Goal: Task Accomplishment & Management: Complete application form

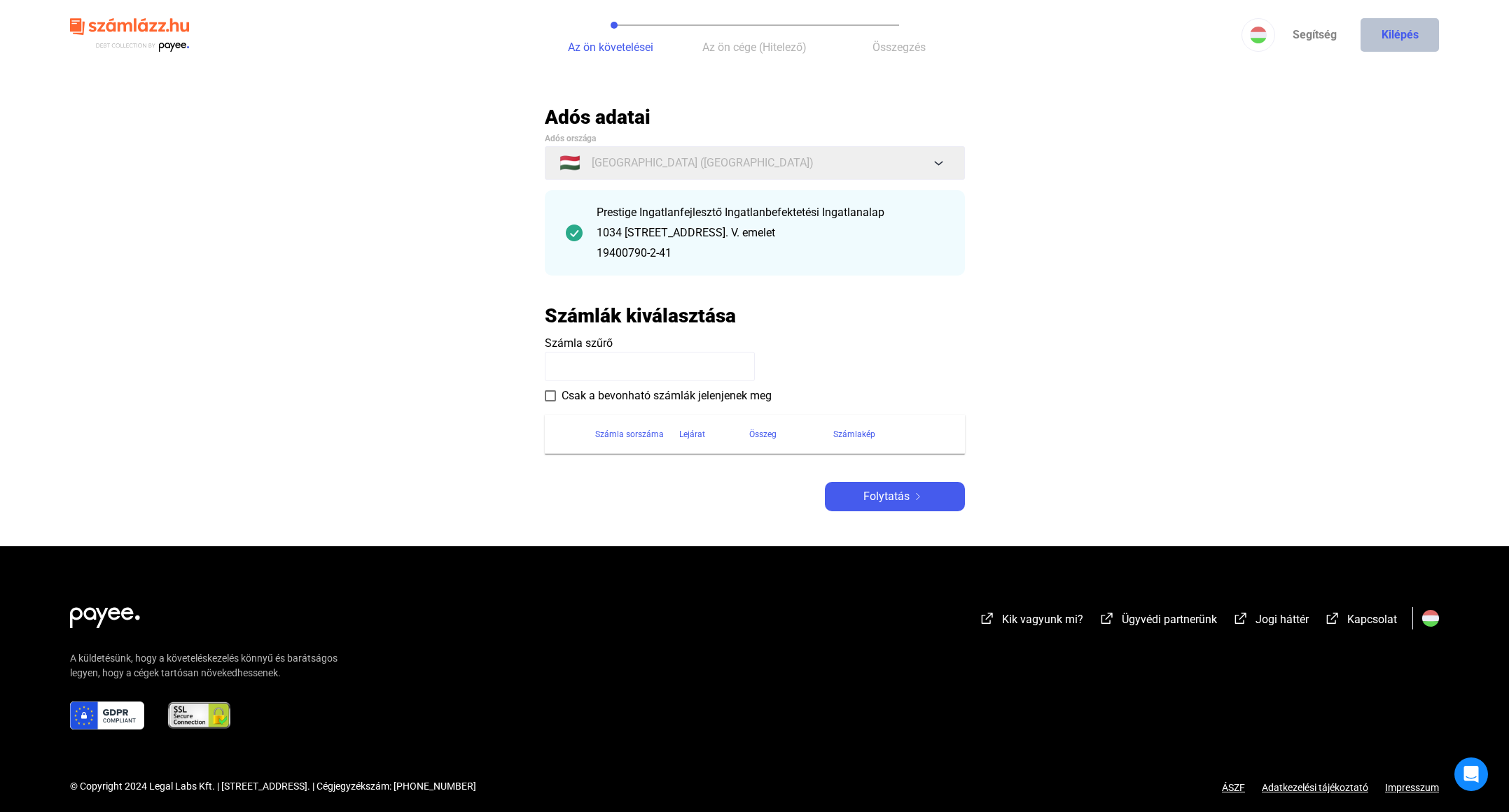
click at [1405, 36] on button "Kilépés" at bounding box center [1399, 34] width 78 height 33
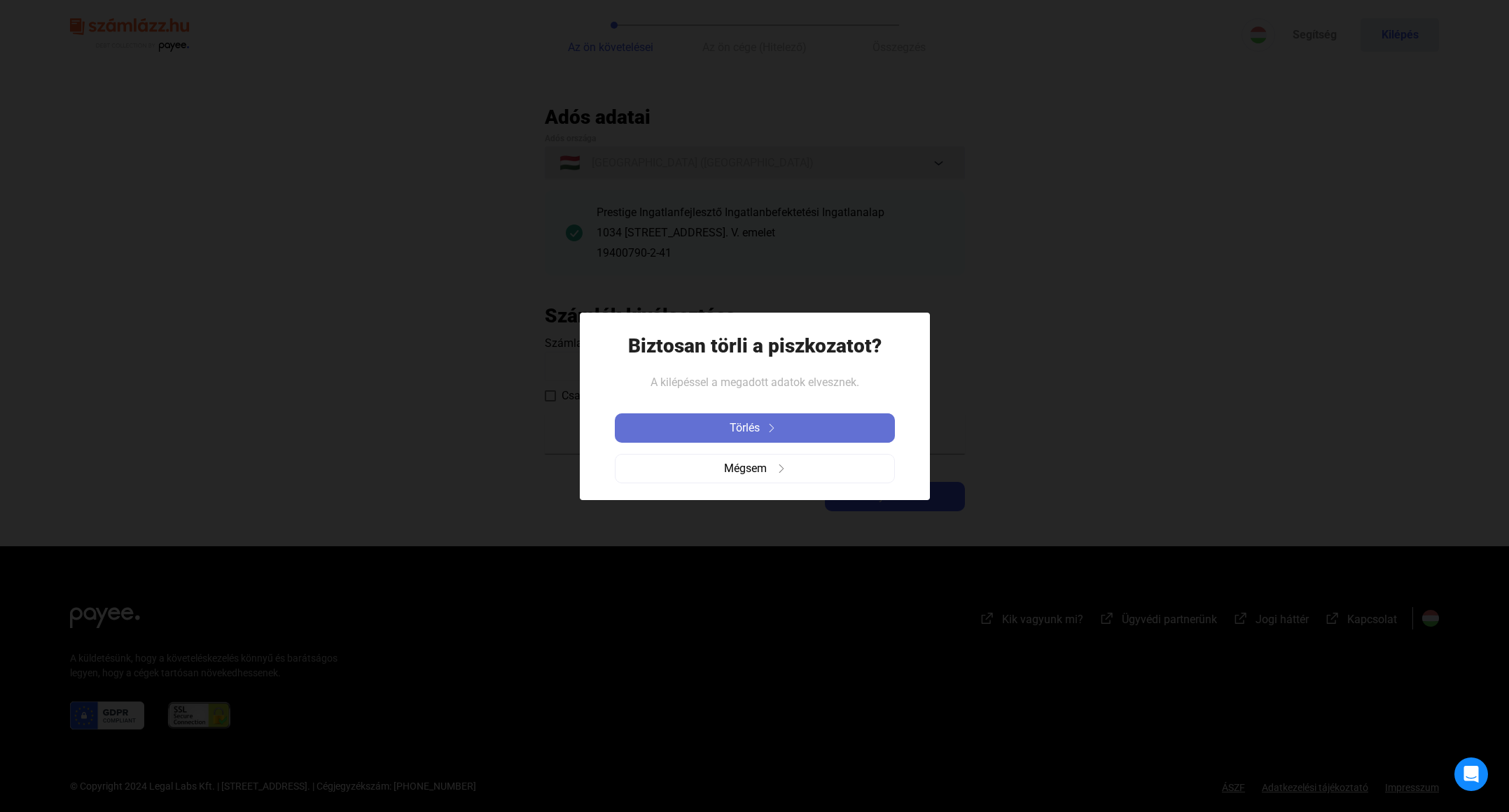
click at [758, 430] on span "Törlés" at bounding box center [744, 429] width 30 height 17
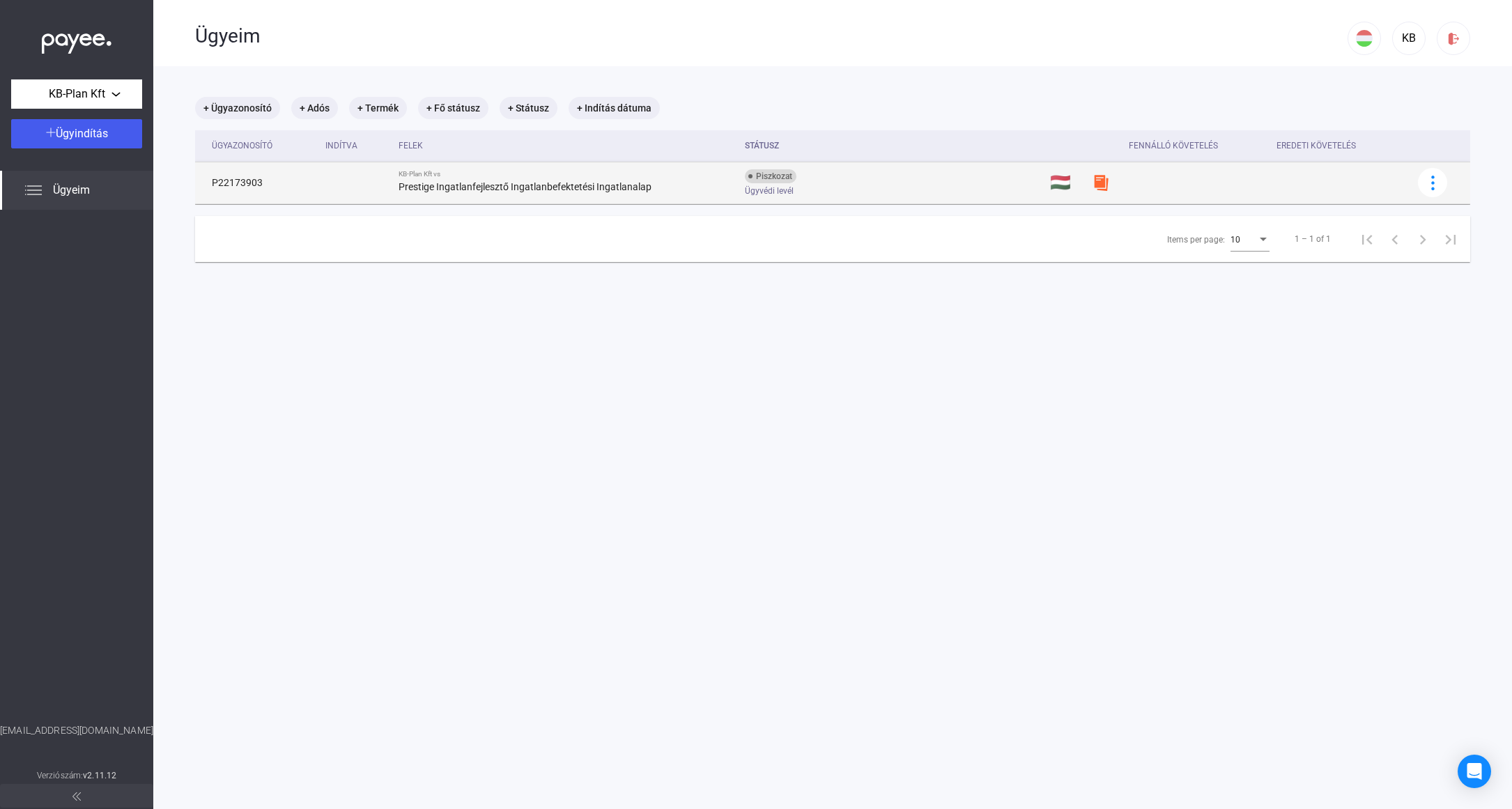
click at [535, 185] on strong "Prestige Ingatlanfejlesztő Ingatlanbefektetési Ingatlanalap" at bounding box center [525, 186] width 253 height 11
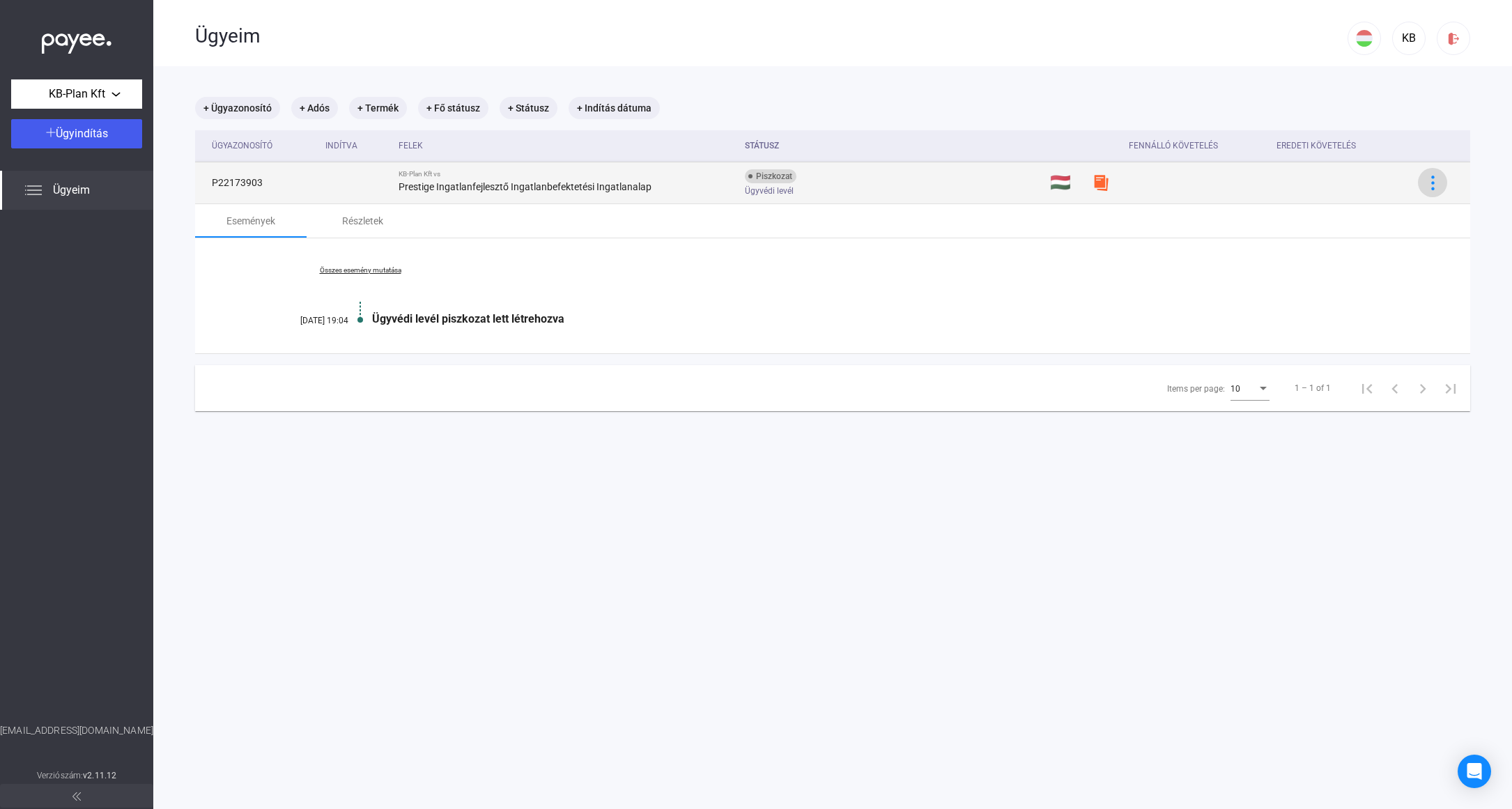
click at [1426, 179] on img at bounding box center [1433, 183] width 15 height 15
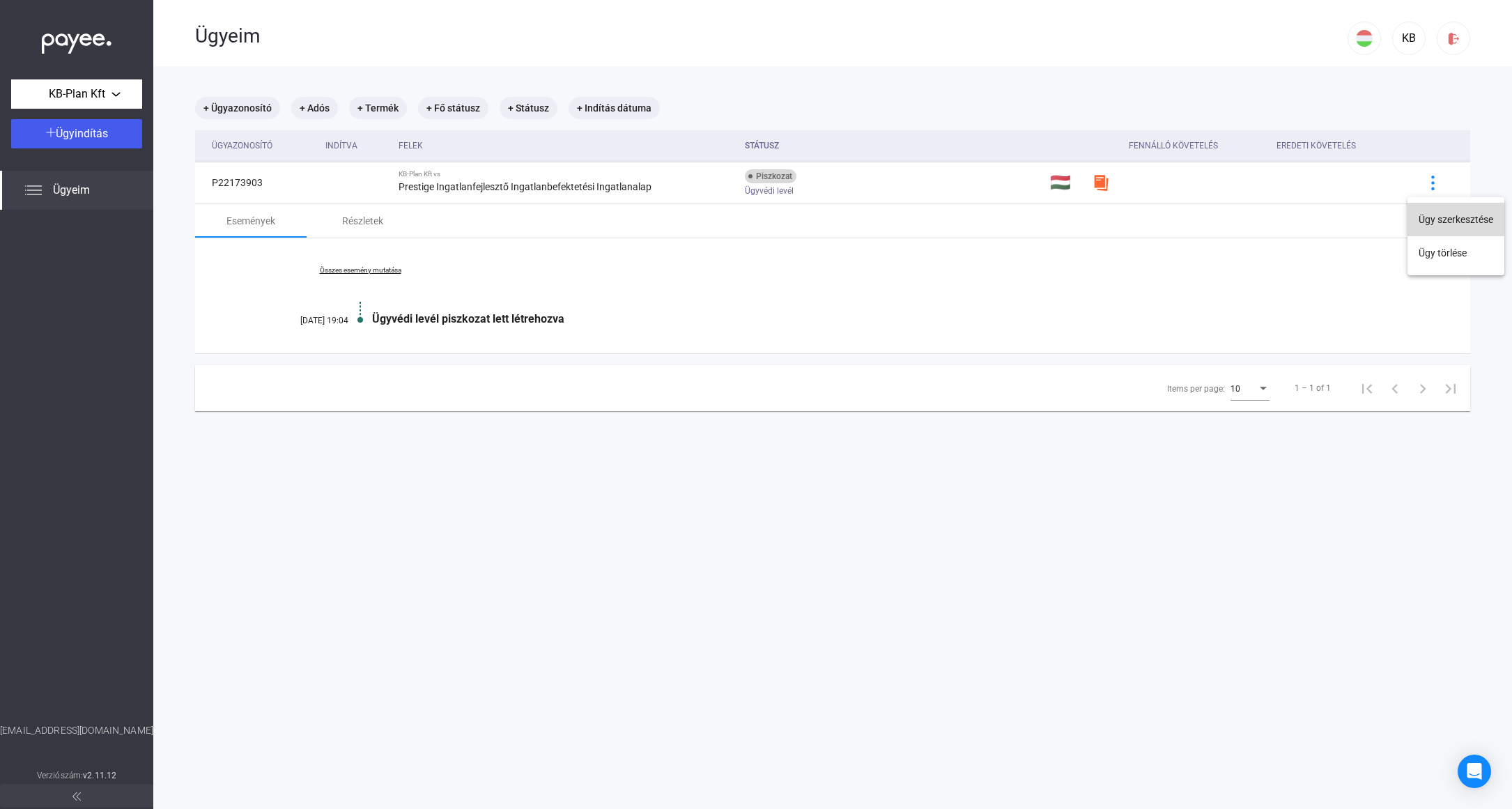
click at [1435, 222] on button "Ügy szerkesztése" at bounding box center [1455, 219] width 96 height 33
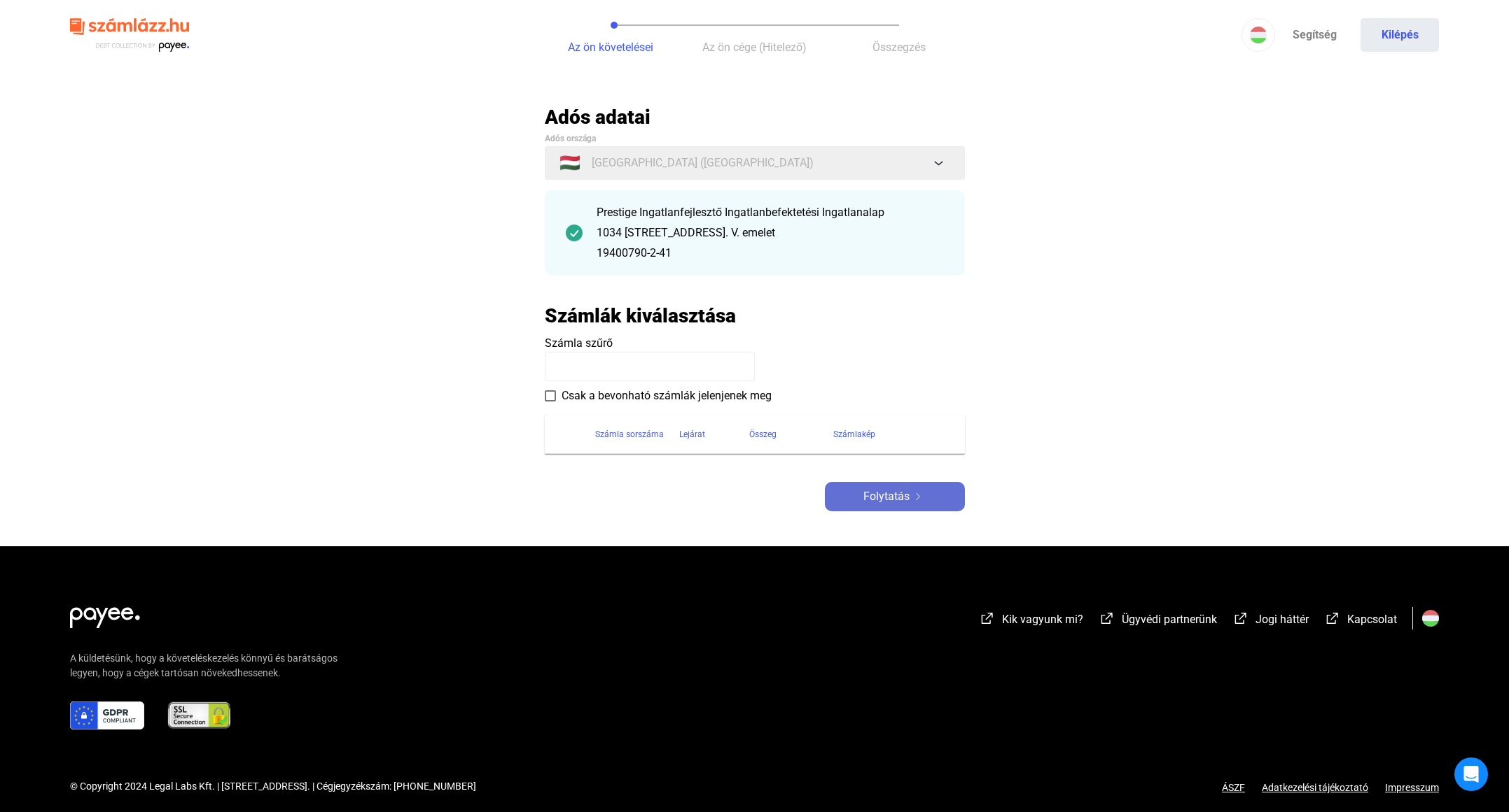
click at [919, 507] on button "Folytatás" at bounding box center [894, 496] width 140 height 29
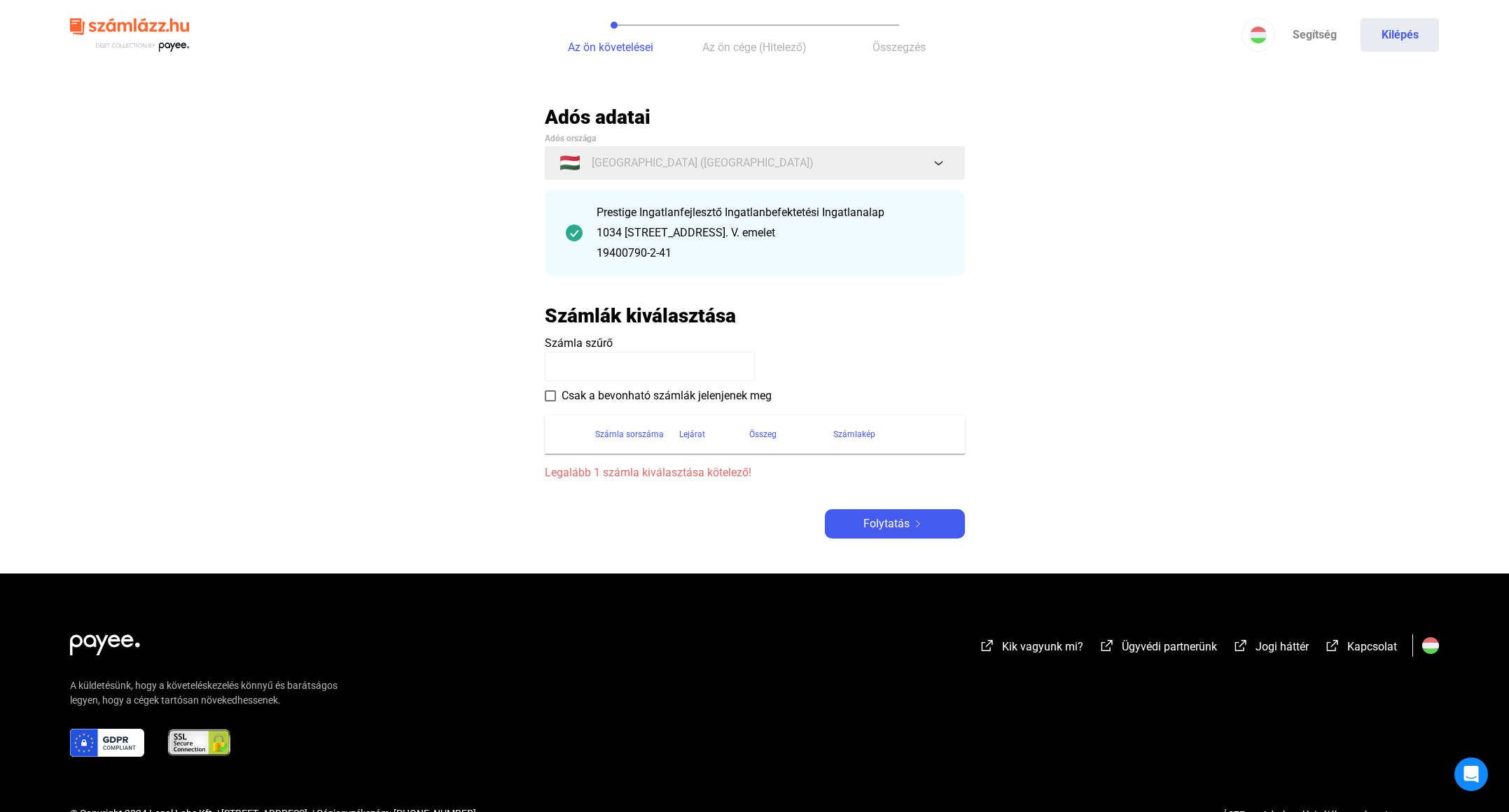
click at [744, 469] on span "Legalább 1 számla kiválasztása kötelező!" at bounding box center [755, 473] width 420 height 17
click at [622, 363] on input at bounding box center [649, 366] width 210 height 29
click at [1407, 34] on button "Kilépés" at bounding box center [1399, 34] width 78 height 33
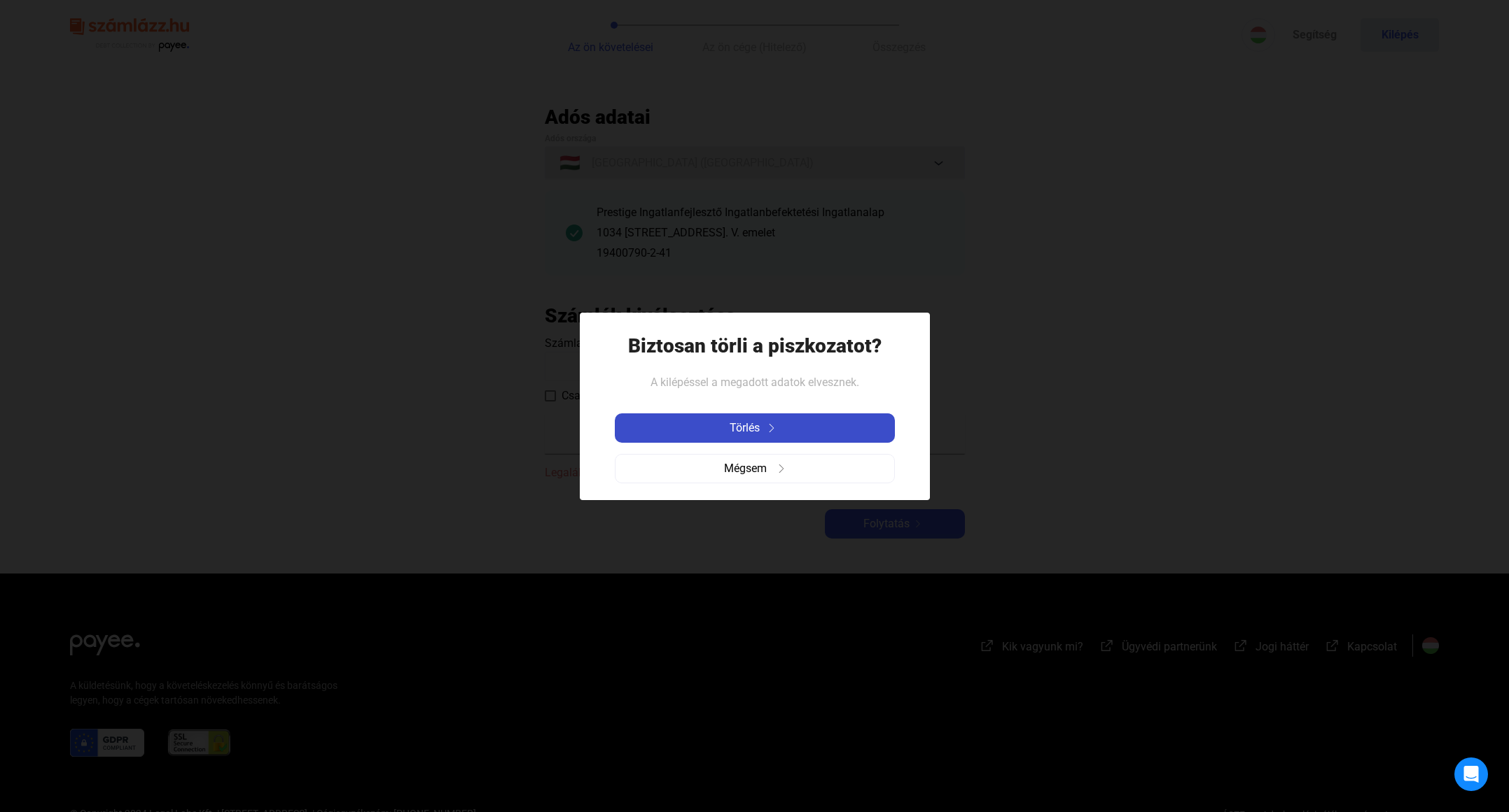
click at [772, 429] on img at bounding box center [772, 429] width 17 height 9
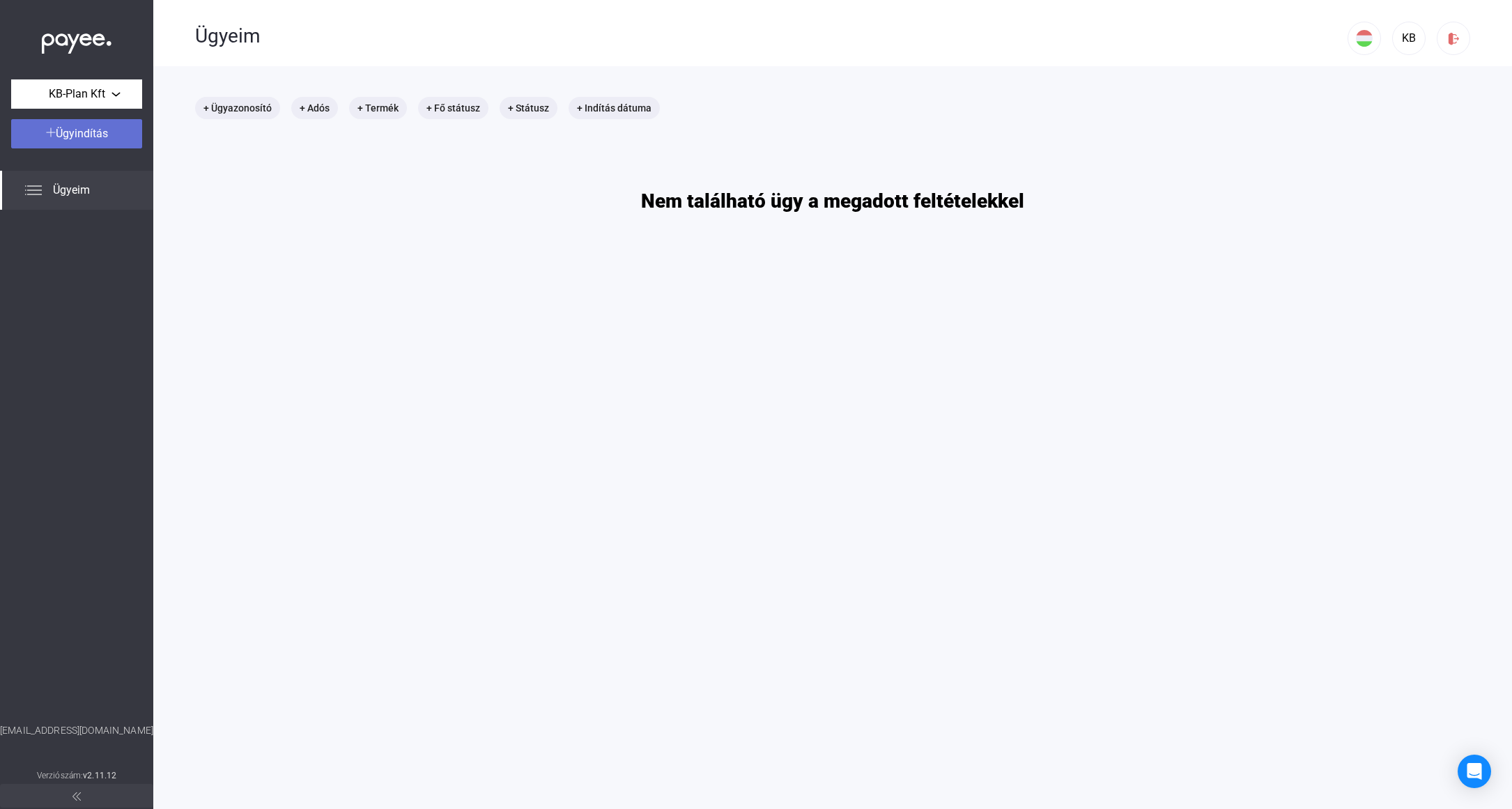
click at [73, 128] on span "Ügyindítás" at bounding box center [81, 134] width 52 height 14
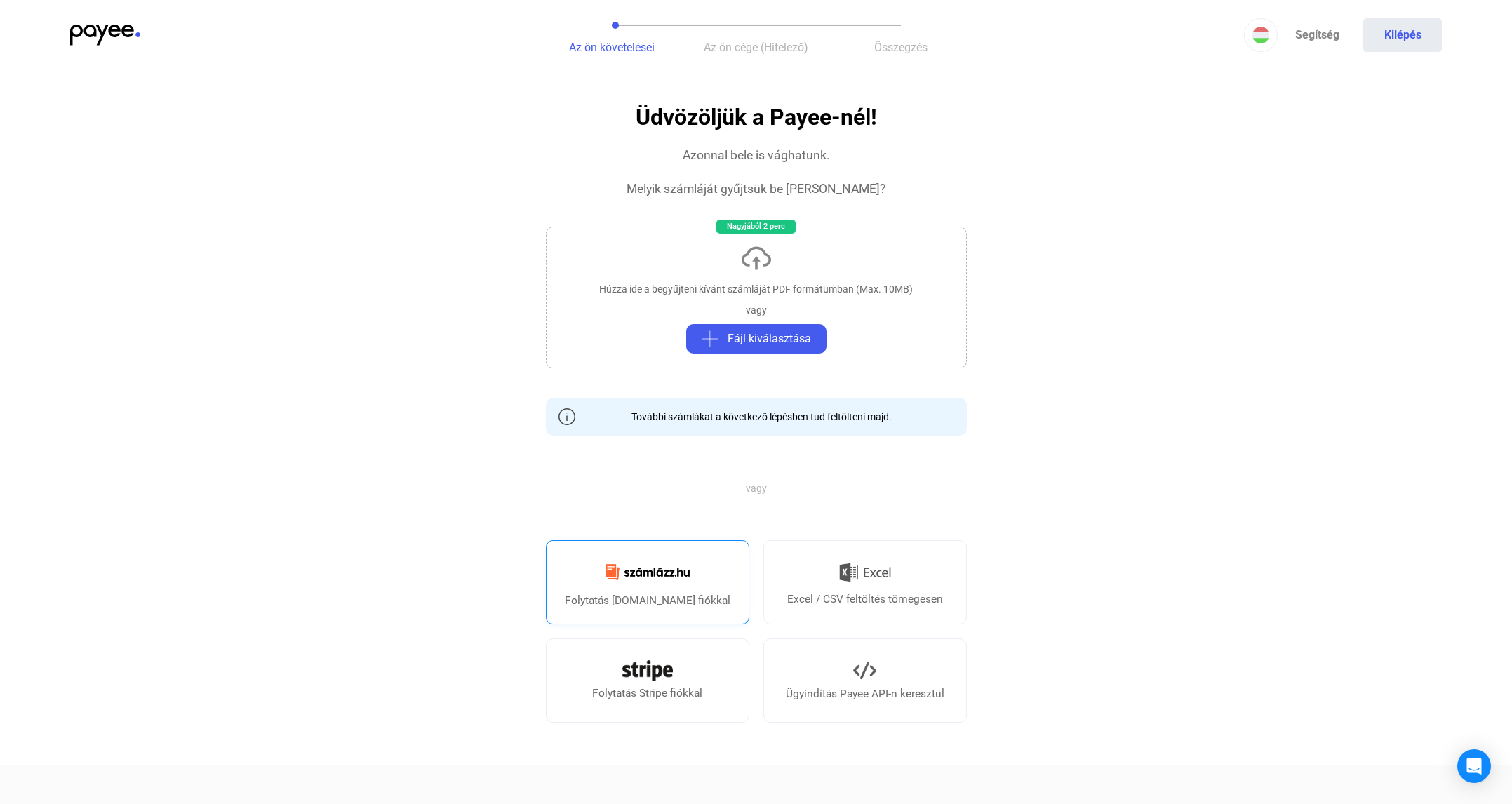
click at [634, 585] on img at bounding box center [647, 572] width 101 height 33
click at [1405, 36] on button "Kilépés" at bounding box center [1402, 34] width 78 height 34
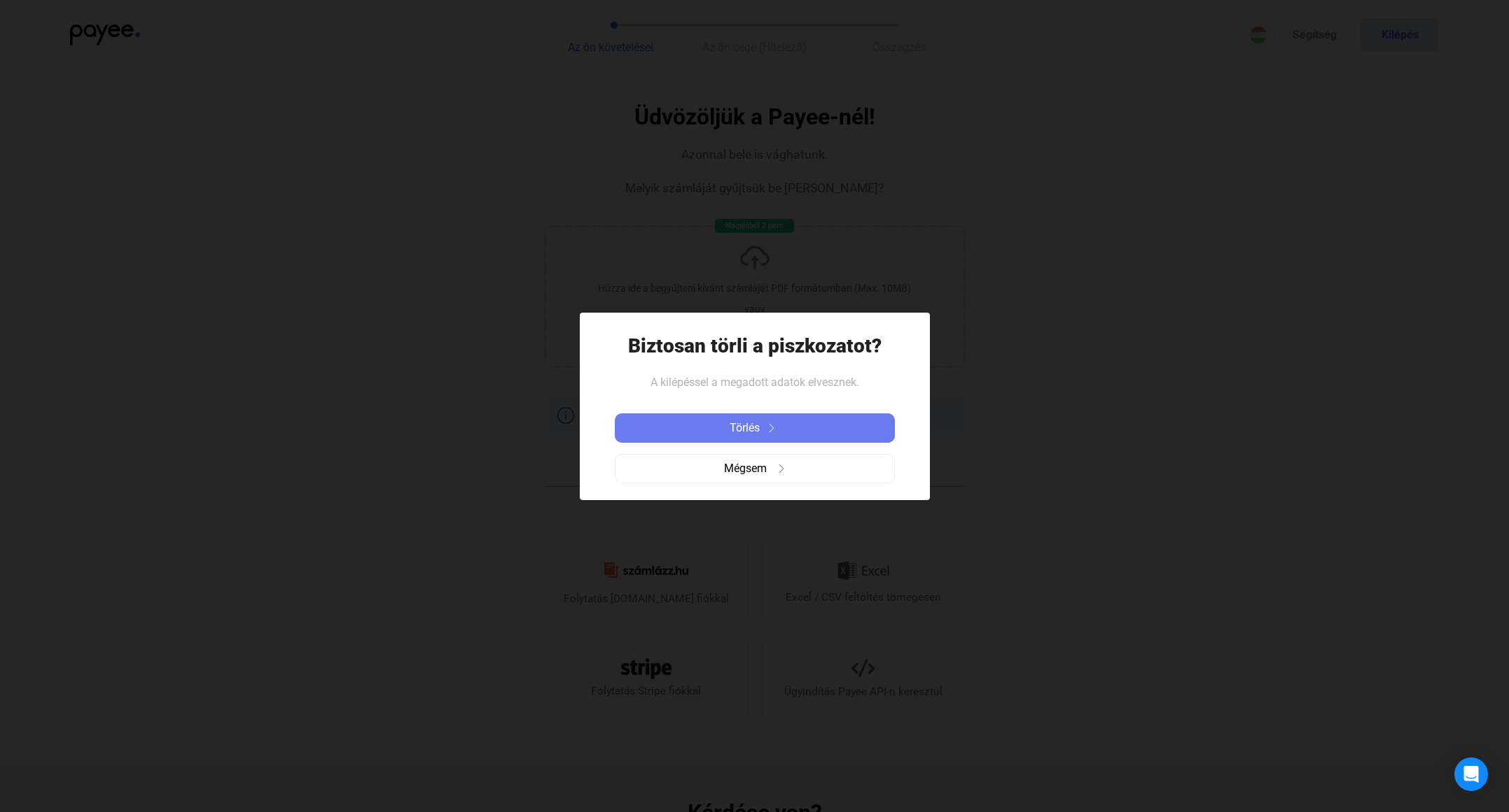
drag, startPoint x: 785, startPoint y: 426, endPoint x: 770, endPoint y: 382, distance: 46.5
click at [782, 426] on div "Törlés" at bounding box center [754, 429] width 272 height 17
